Goal: Information Seeking & Learning: Learn about a topic

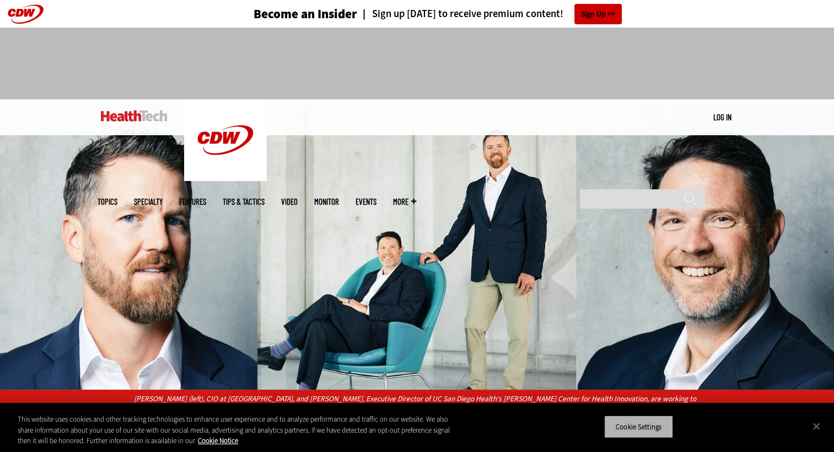
click at [653, 425] on button "Cookie Settings" at bounding box center [638, 426] width 69 height 23
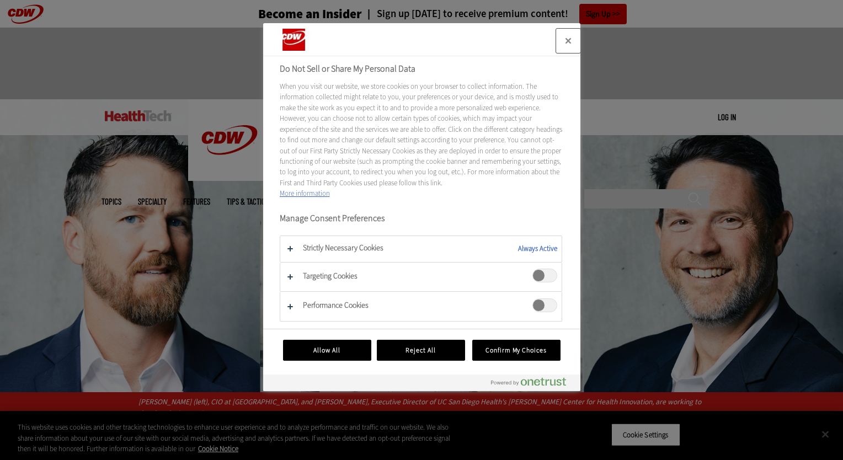
click at [567, 41] on button "Close" at bounding box center [568, 41] width 24 height 24
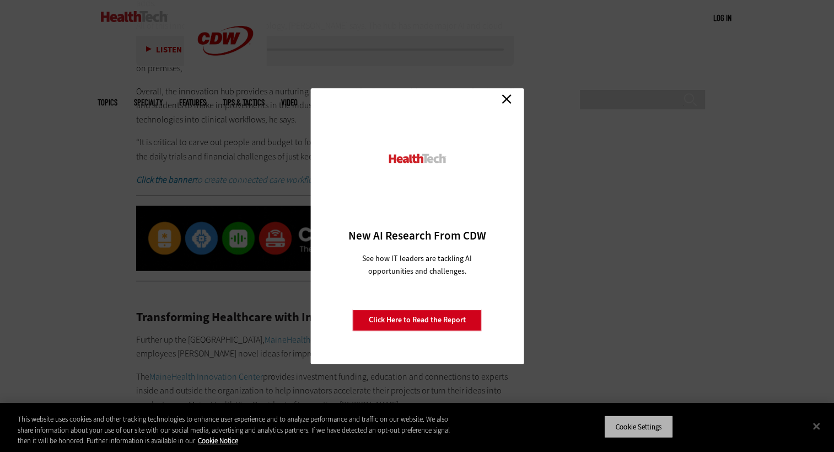
scroll to position [3052, 0]
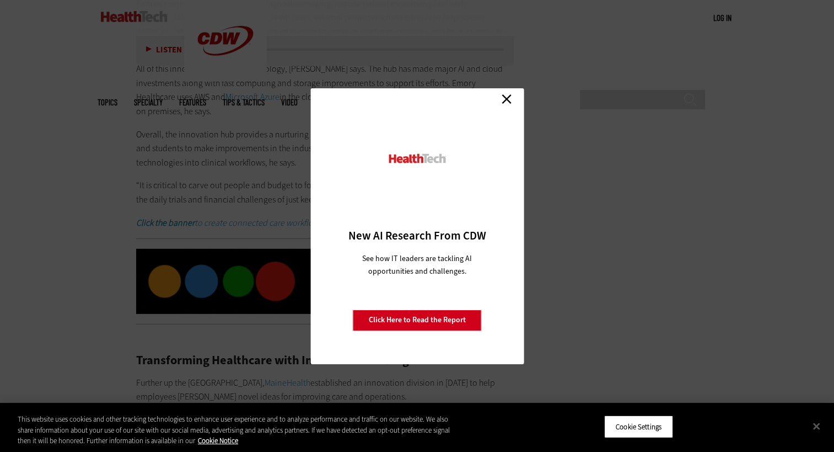
click at [510, 98] on link "Close" at bounding box center [507, 99] width 17 height 17
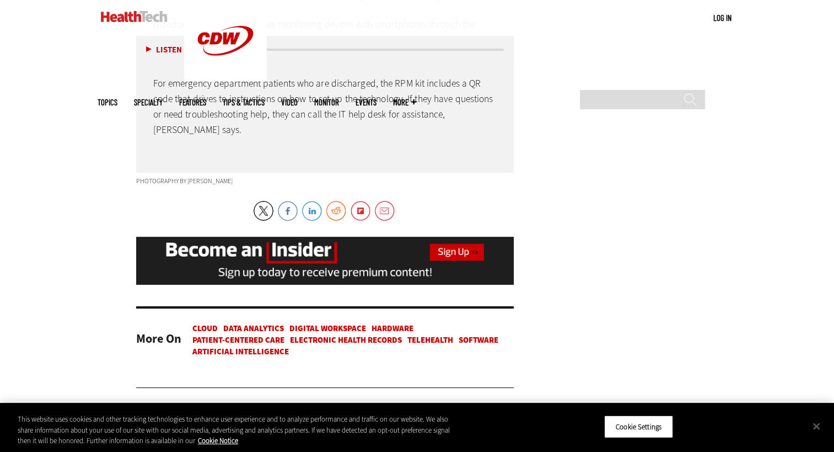
scroll to position [4293, 0]
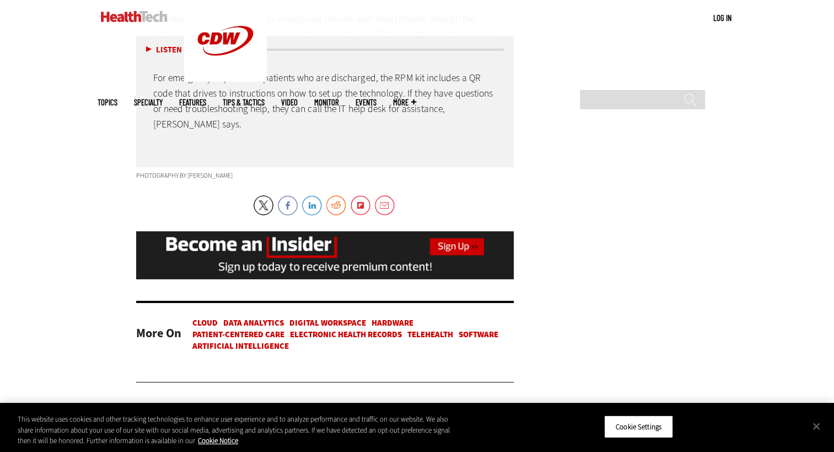
click at [362, 329] on link "Electronic Health Records" at bounding box center [346, 334] width 112 height 11
